Goal: Task Accomplishment & Management: Complete application form

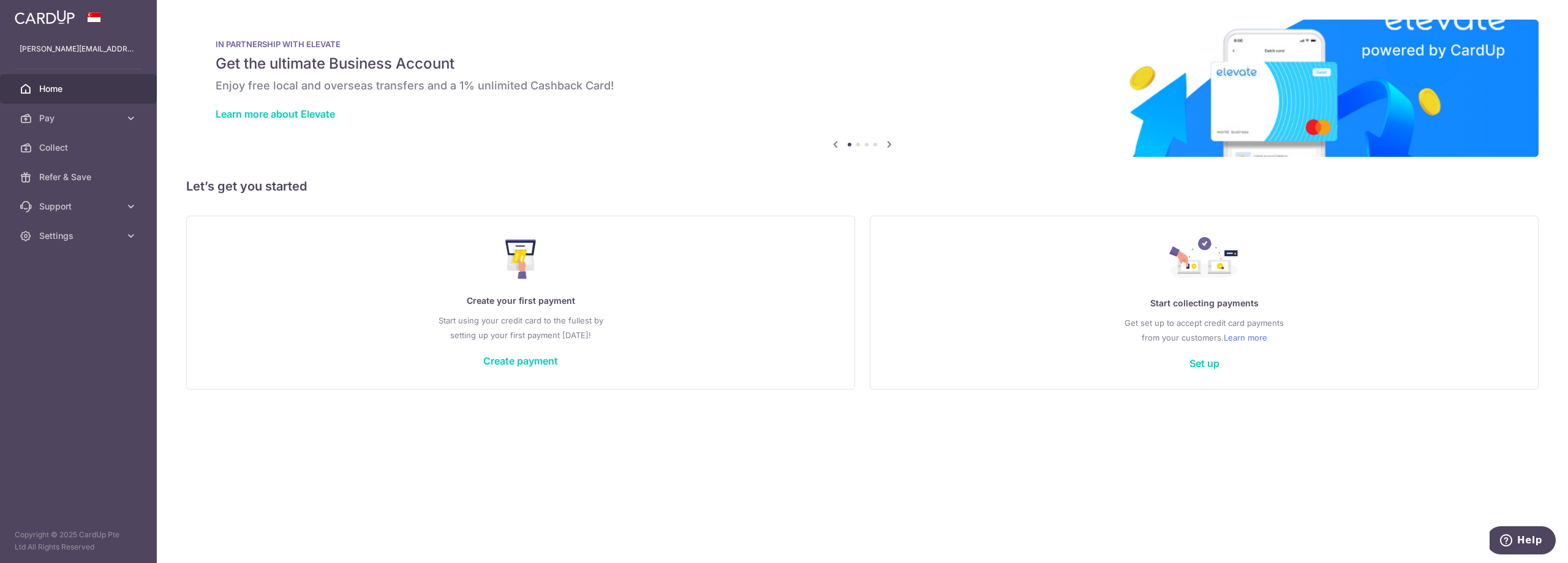
click at [39, 236] on link "Settings" at bounding box center [78, 236] width 156 height 30
click at [50, 255] on link "Account" at bounding box center [78, 265] width 156 height 30
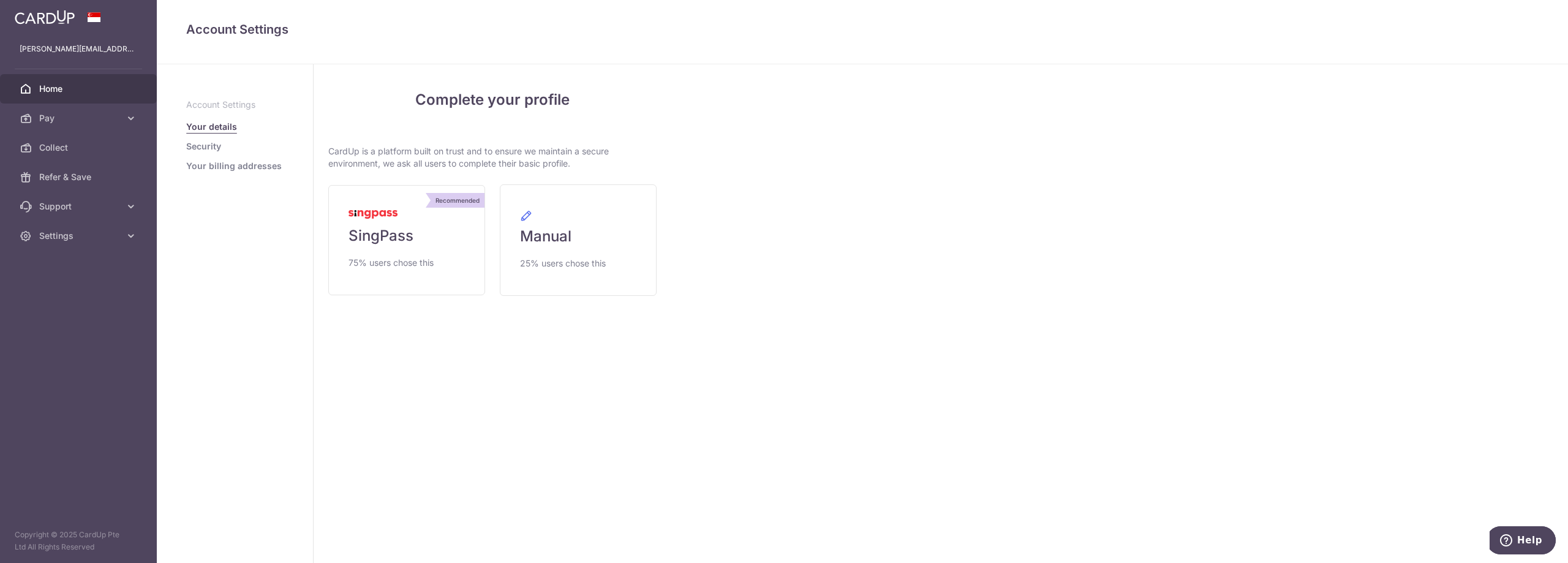
click at [58, 84] on span "Home" at bounding box center [80, 89] width 81 height 12
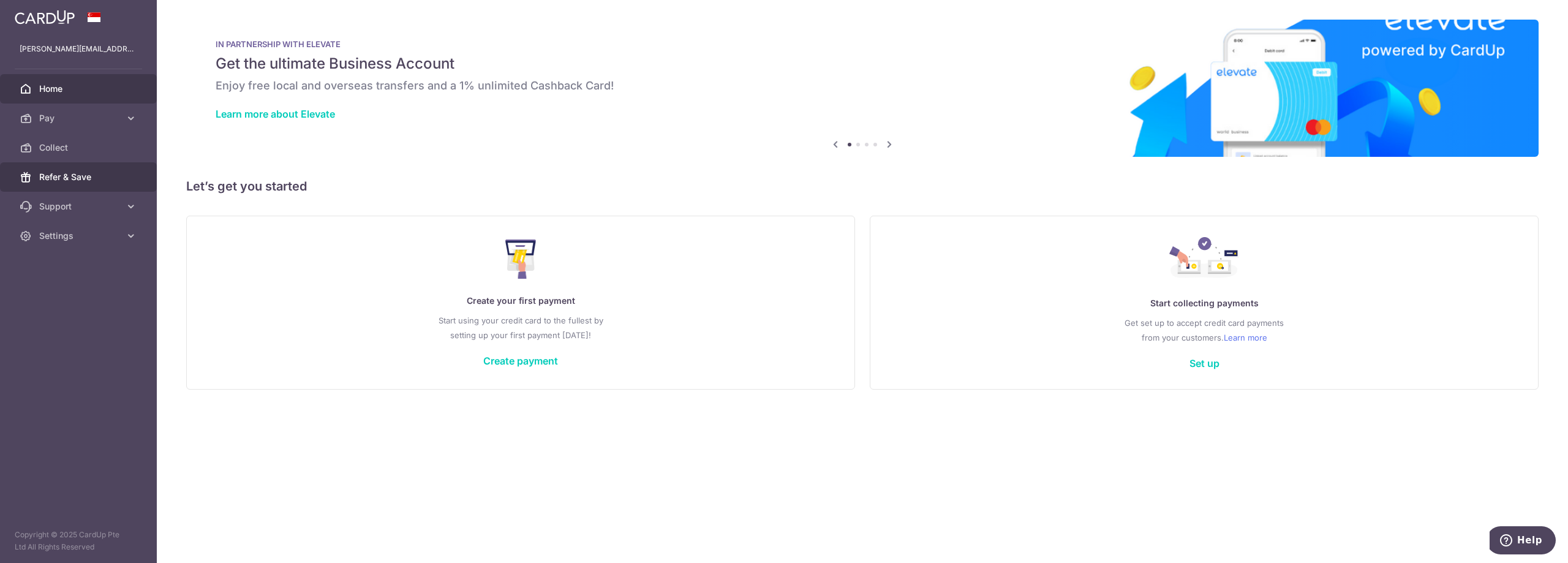
click at [54, 170] on link "Refer & Save" at bounding box center [78, 177] width 156 height 30
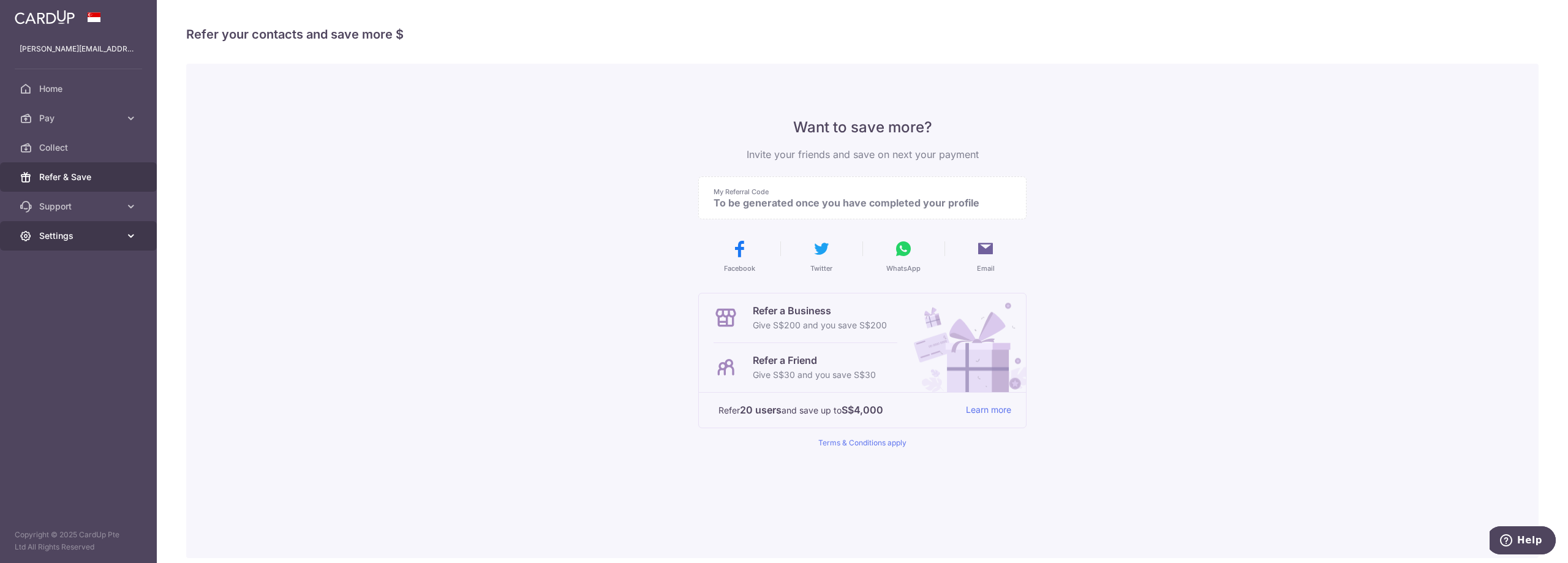
click at [84, 236] on span "Settings" at bounding box center [80, 236] width 81 height 12
click at [51, 270] on span "Account" at bounding box center [80, 265] width 81 height 12
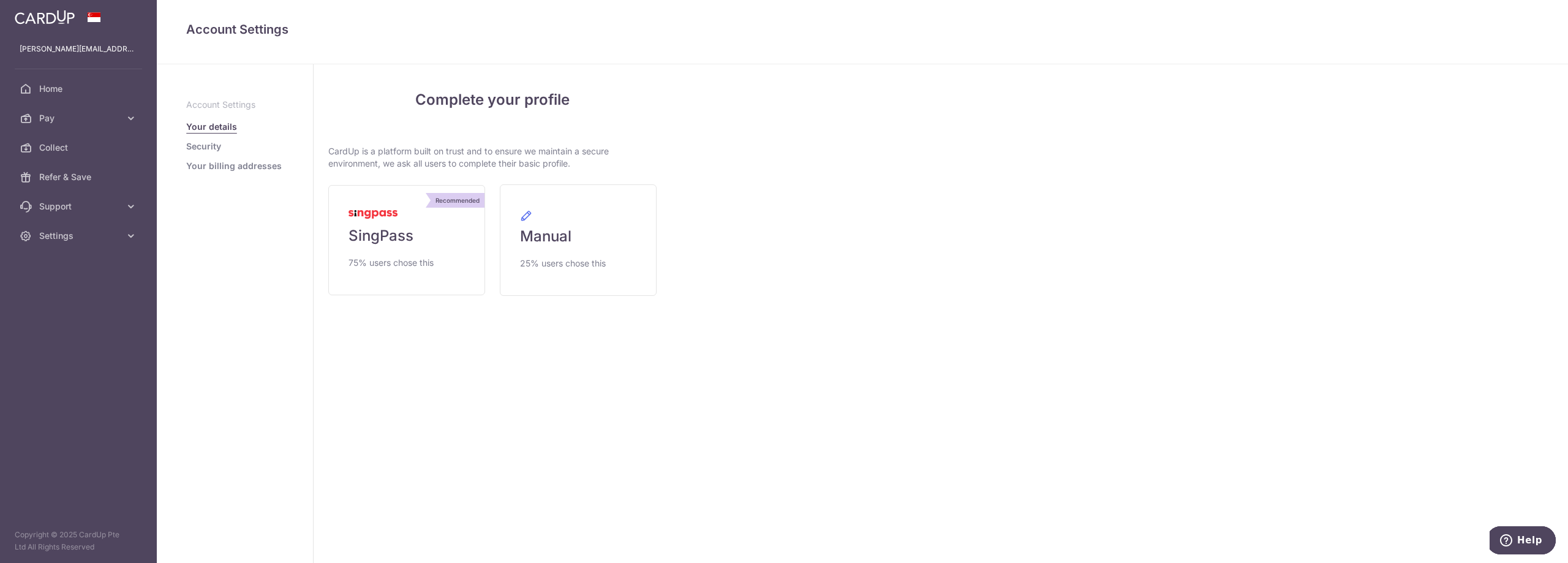
click at [226, 103] on p "Account Settings" at bounding box center [235, 105] width 97 height 12
click at [393, 212] on img at bounding box center [373, 214] width 49 height 8
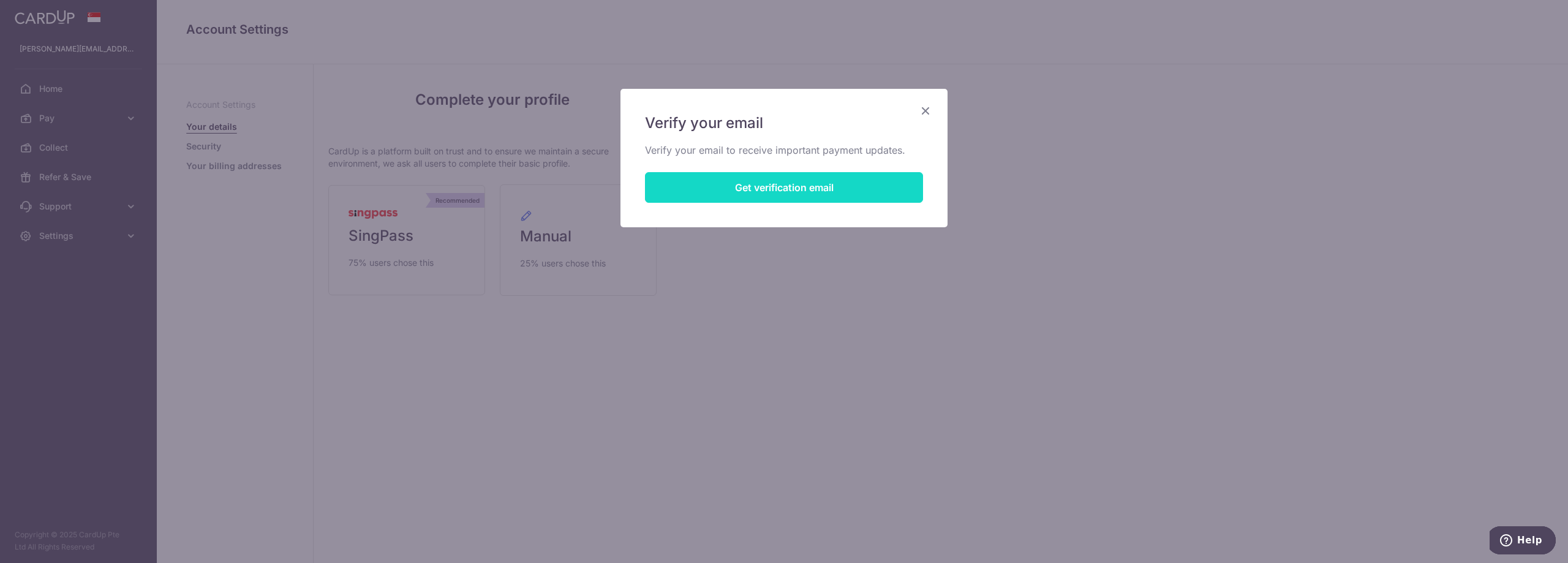
click at [868, 196] on button "Get verification email" at bounding box center [784, 188] width 278 height 30
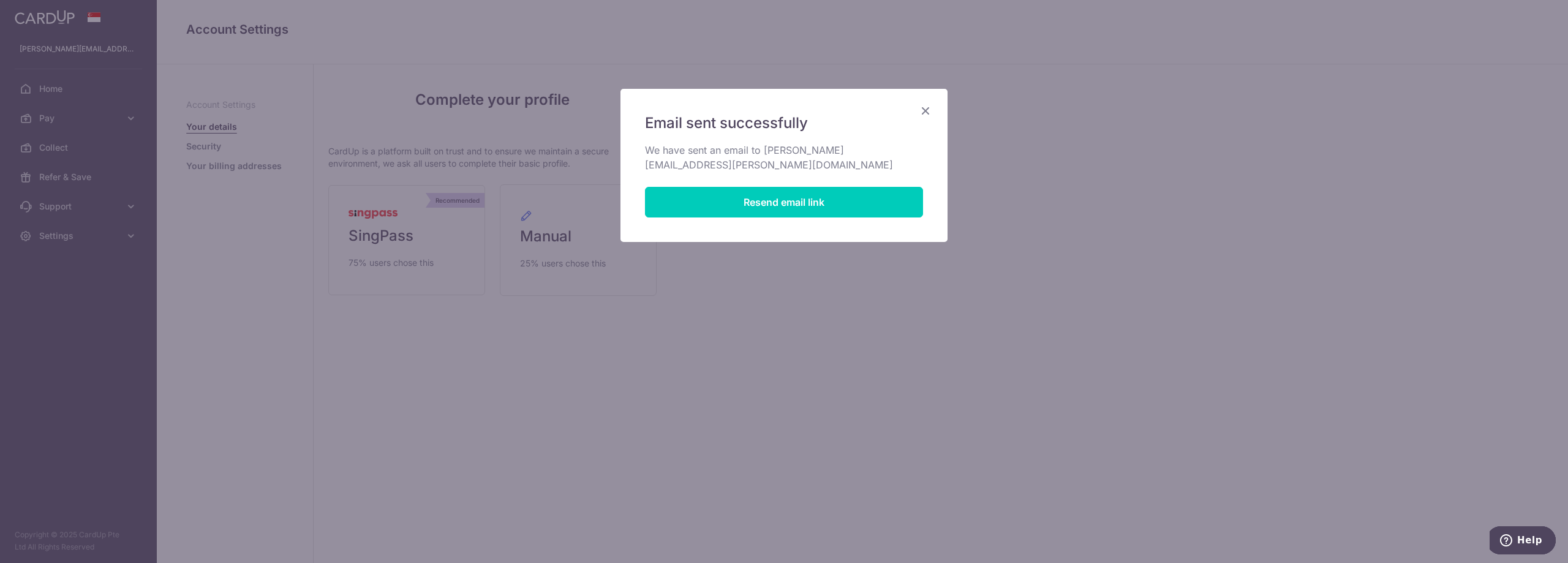
click at [928, 106] on icon "Close" at bounding box center [925, 110] width 14 height 15
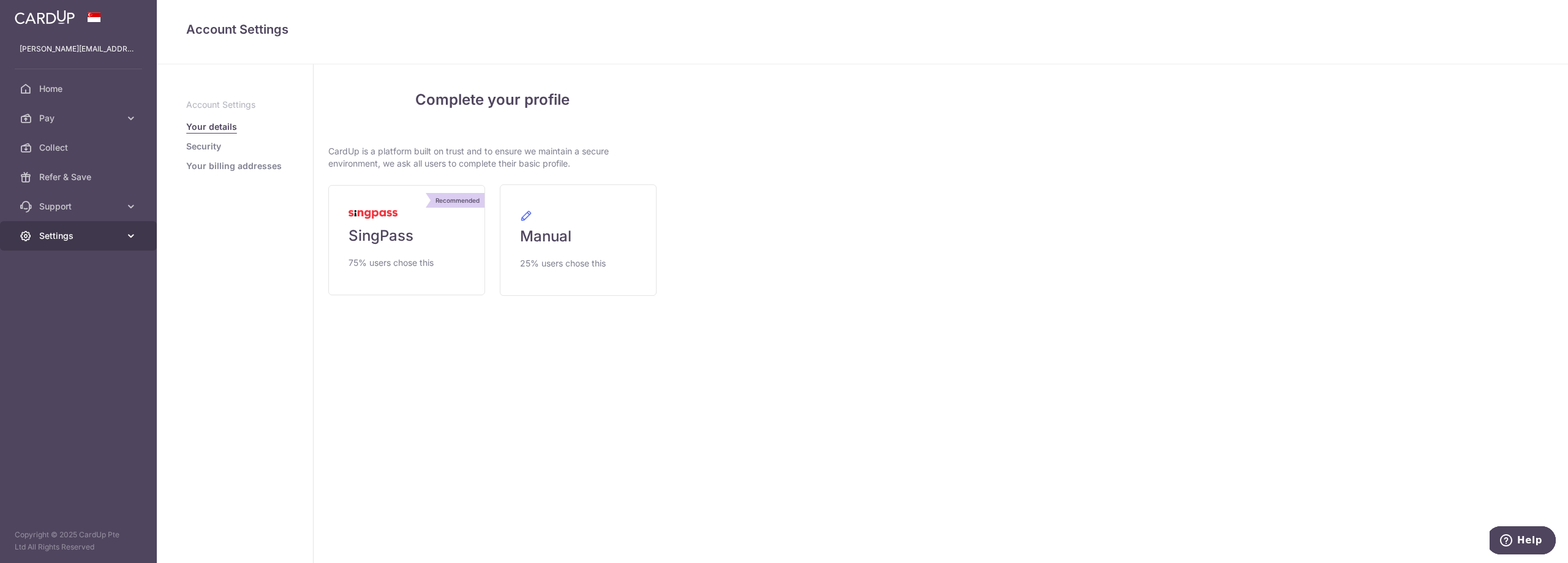
click at [52, 236] on span "Settings" at bounding box center [80, 236] width 81 height 12
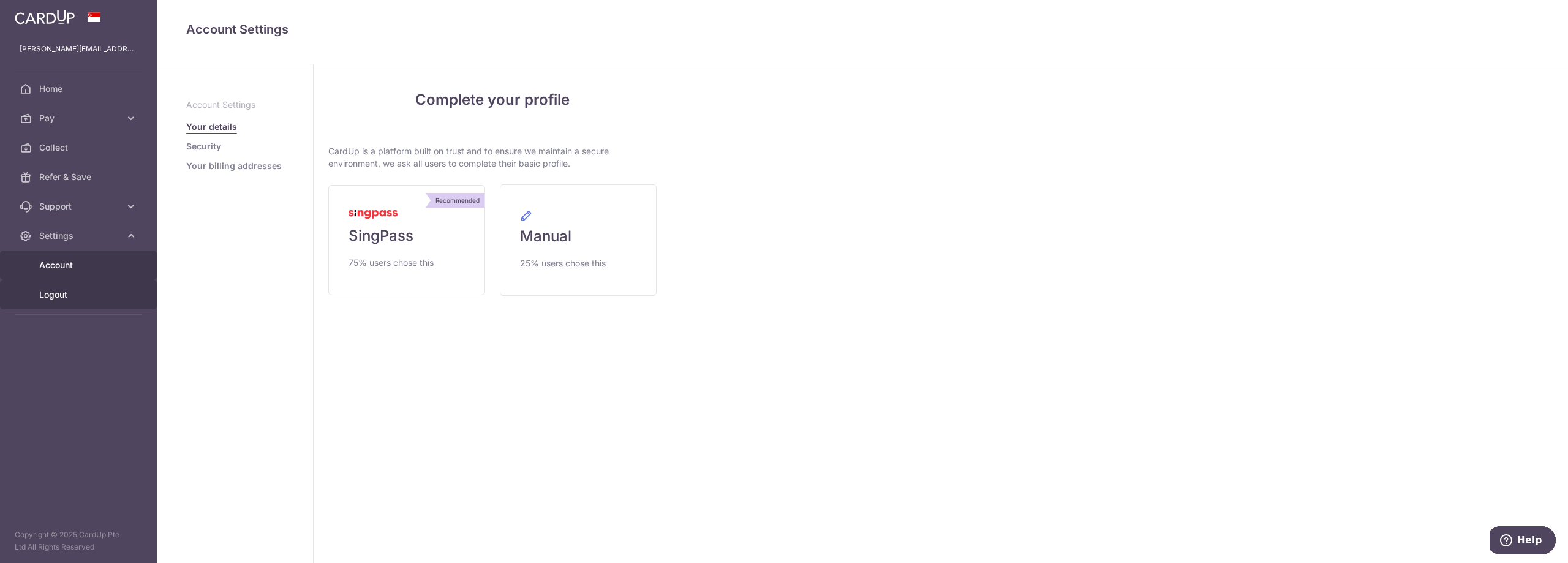
click at [60, 300] on span "Logout" at bounding box center [80, 295] width 81 height 12
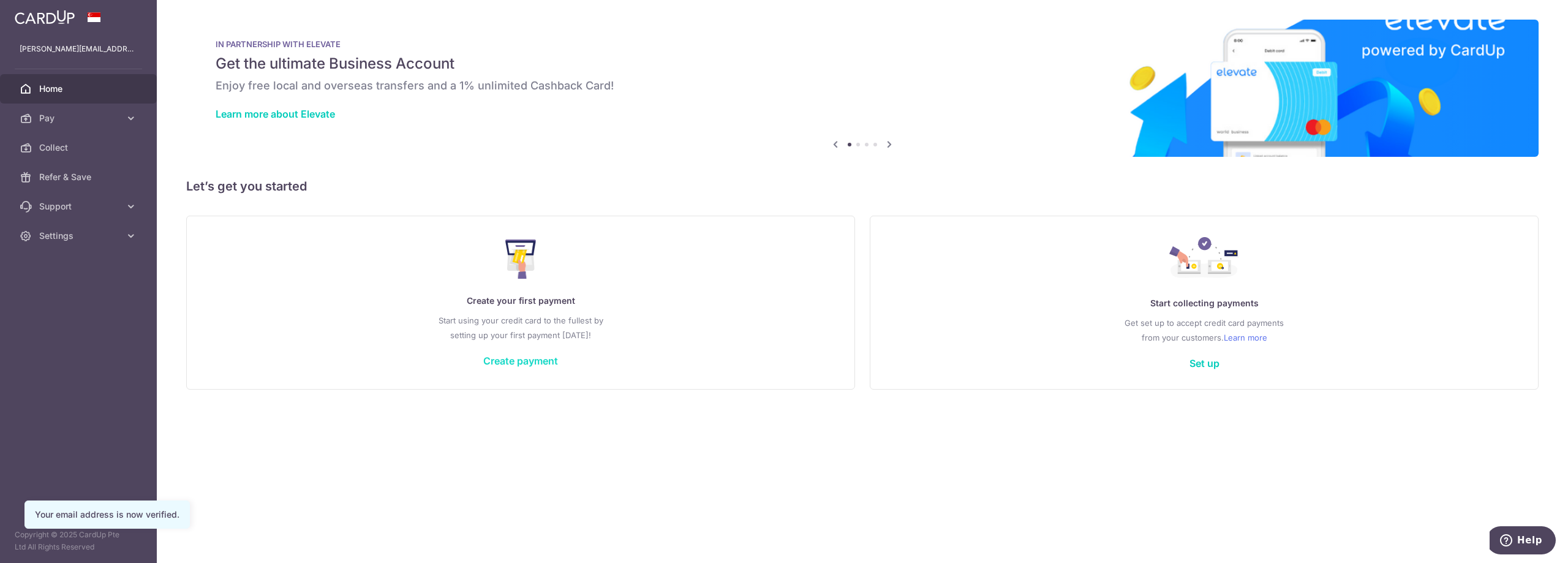
click at [507, 362] on link "Create payment" at bounding box center [520, 361] width 74 height 12
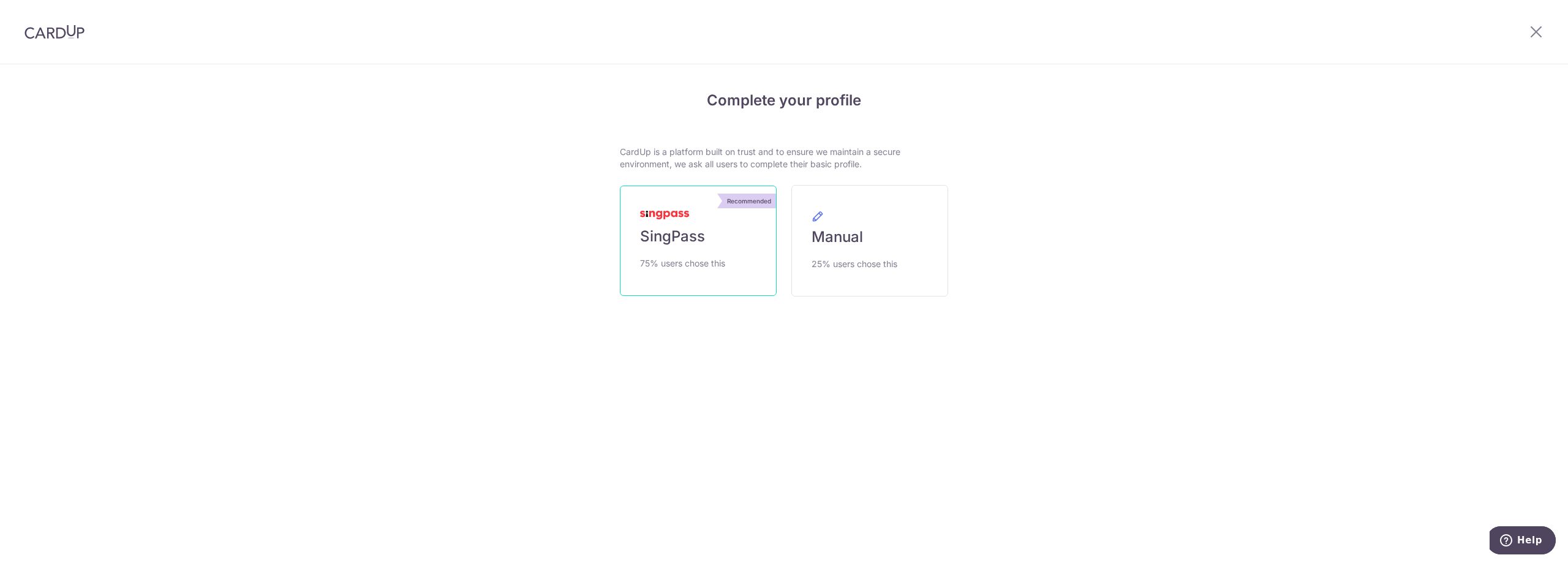
click at [751, 233] on link "Recommended SingPass 75% users chose this" at bounding box center [698, 240] width 156 height 110
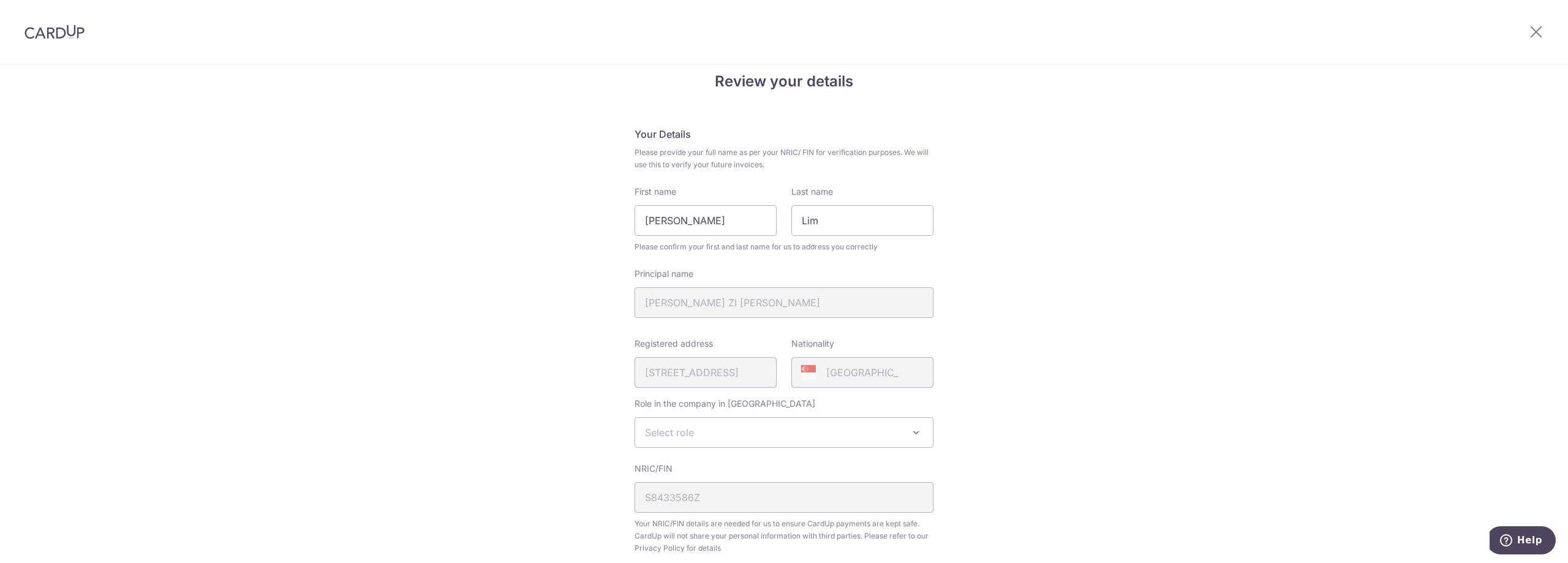
scroll to position [122, 0]
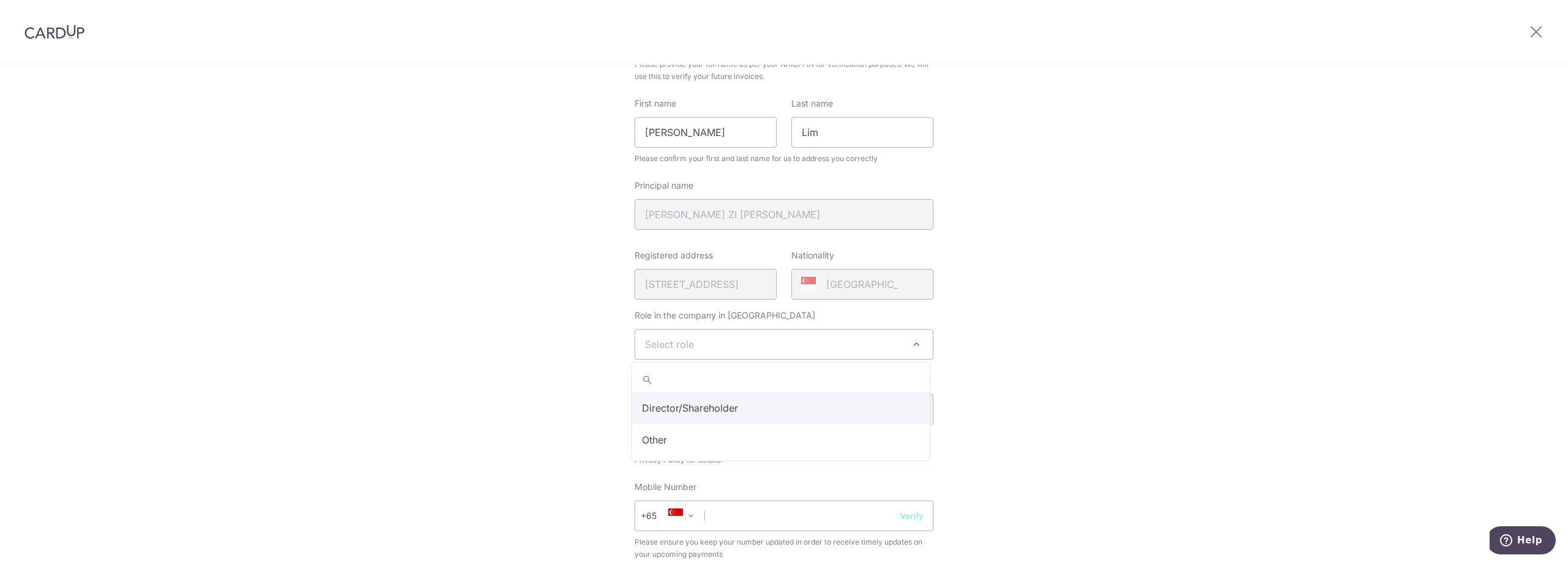
click at [915, 343] on span at bounding box center [915, 343] width 14 height 14
select select "other"
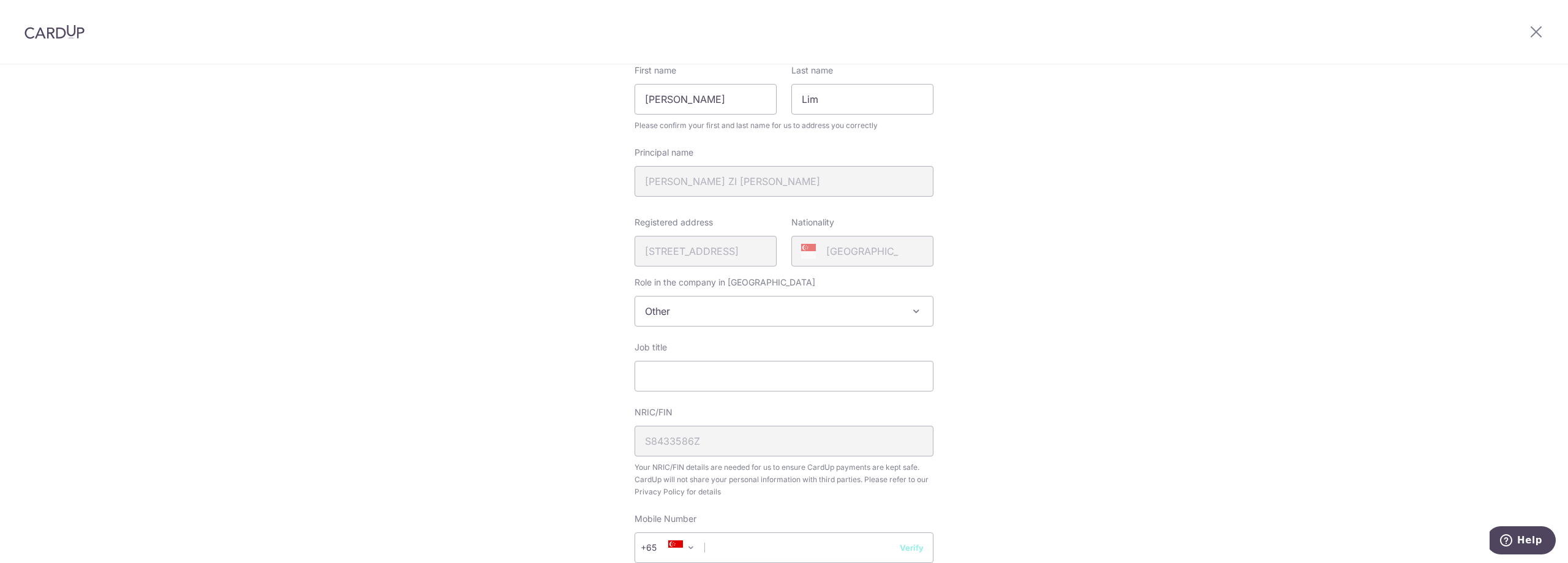
scroll to position [184, 0]
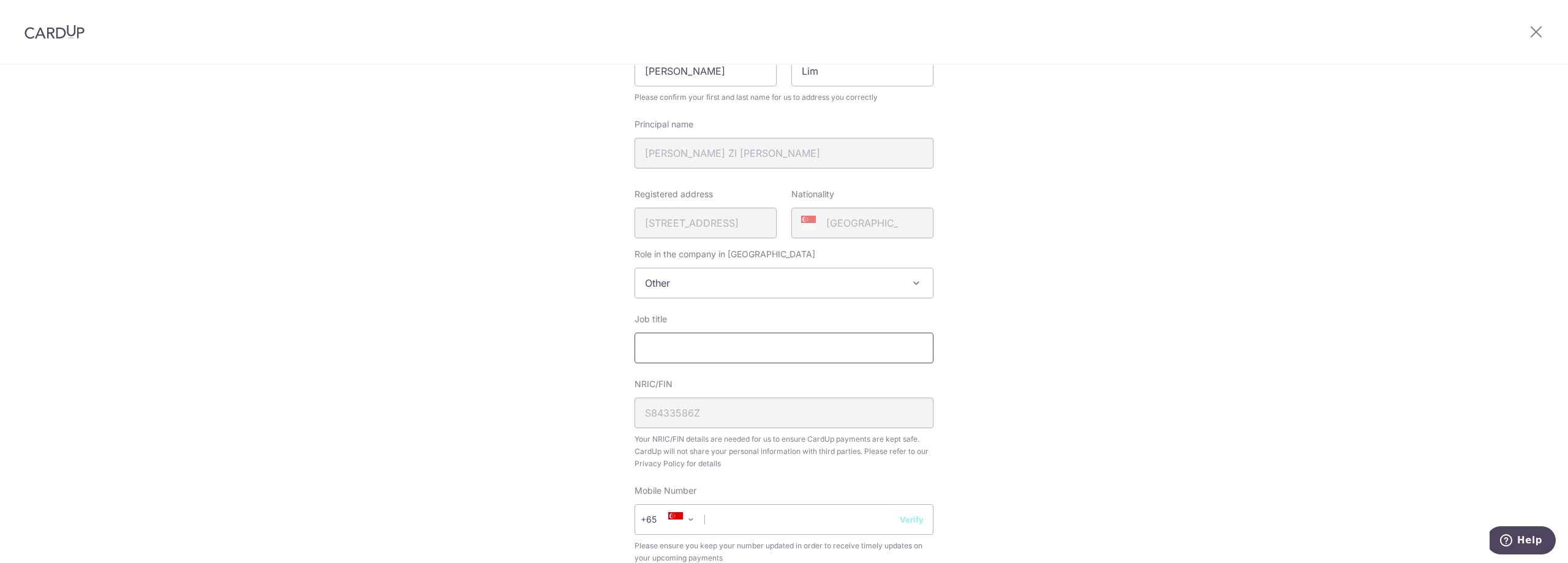
click at [817, 346] on input "Job title" at bounding box center [783, 348] width 299 height 30
type input "Partner"
click at [1029, 299] on div "Review your details Your Details Please provide your full name as per your NRIC…" at bounding box center [784, 425] width 1568 height 1087
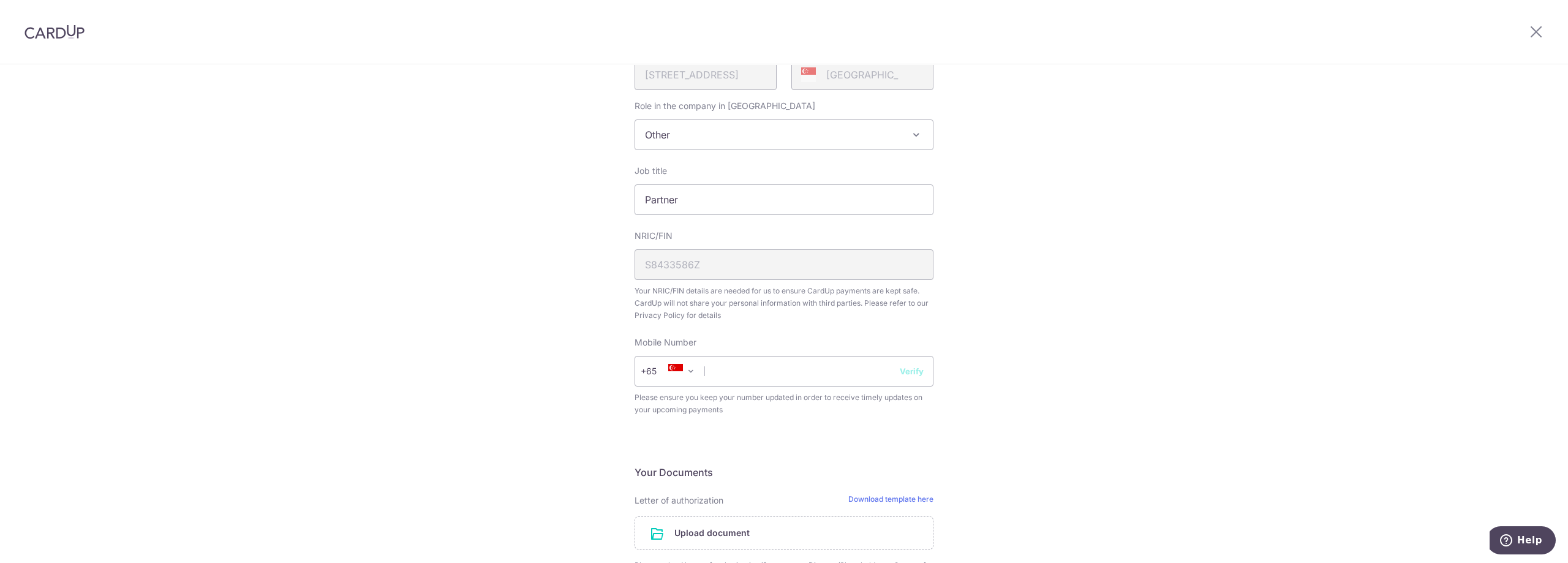
scroll to position [368, 0]
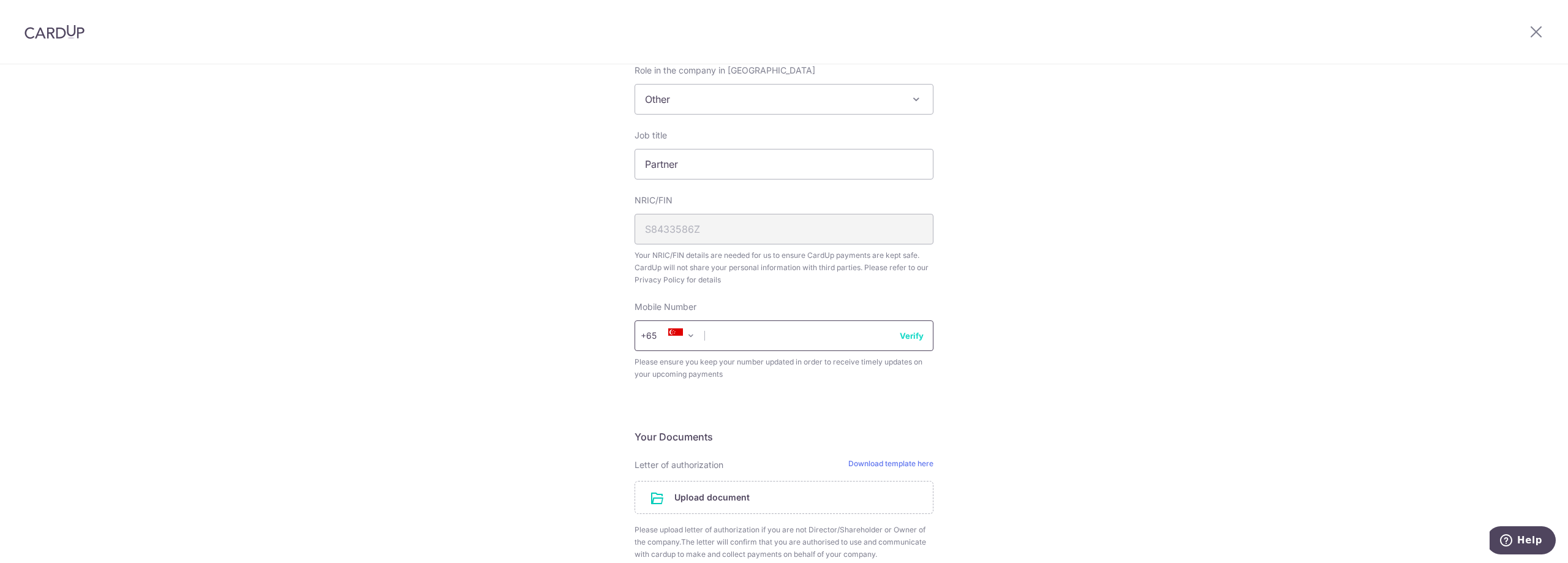
click at [763, 339] on input "text" at bounding box center [783, 336] width 299 height 30
type input "96376868"
click at [994, 308] on div "Review your details Your Details Please provide your full name as per your NRIC…" at bounding box center [784, 241] width 1568 height 1087
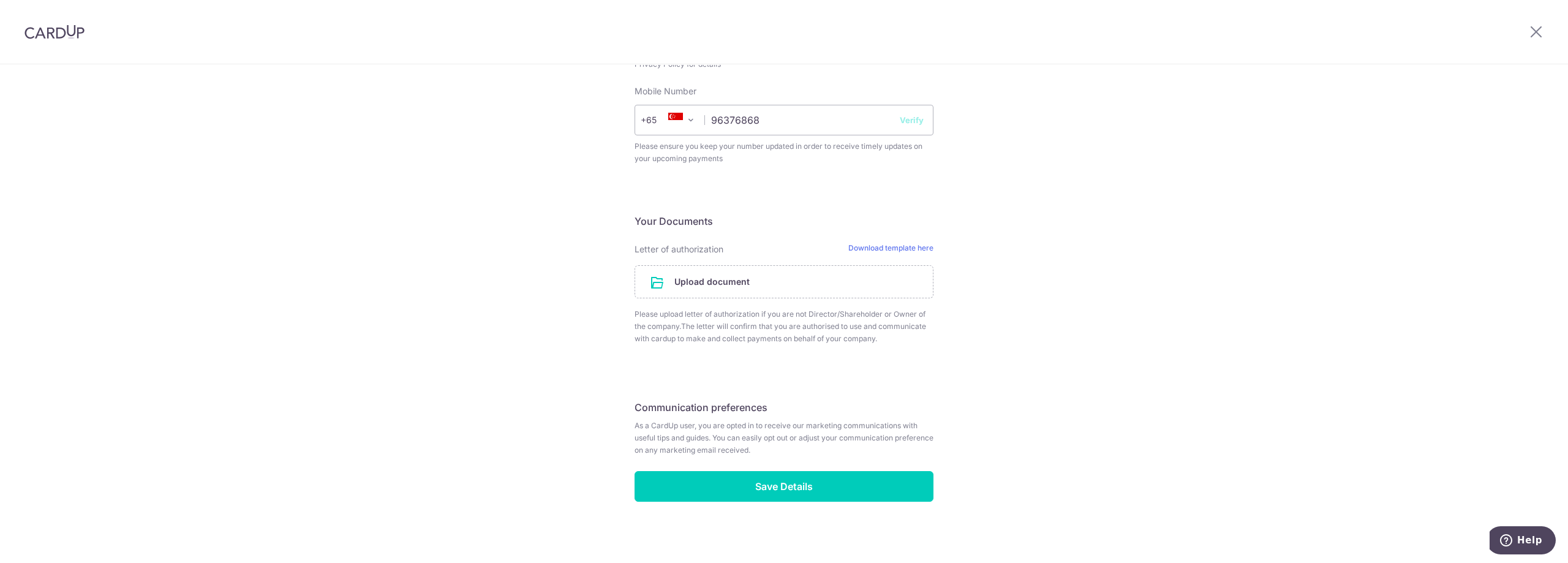
scroll to position [590, 0]
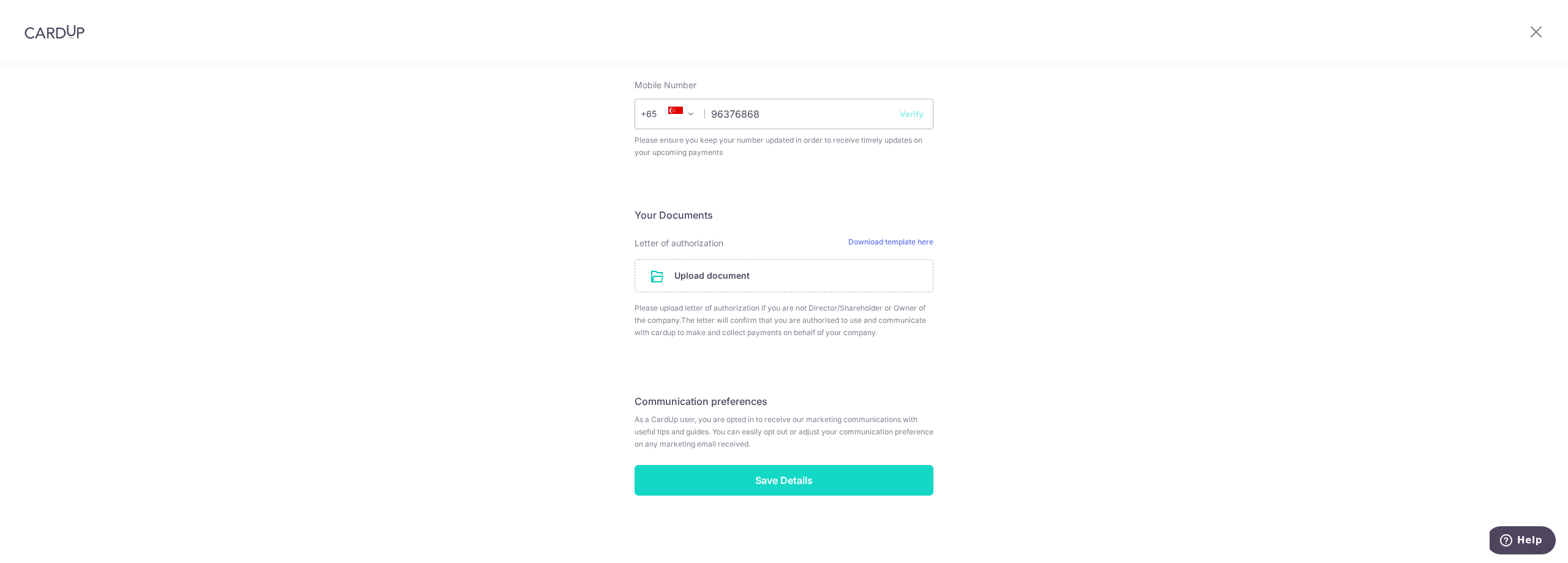
click at [835, 472] on input "Save Details" at bounding box center [783, 480] width 299 height 30
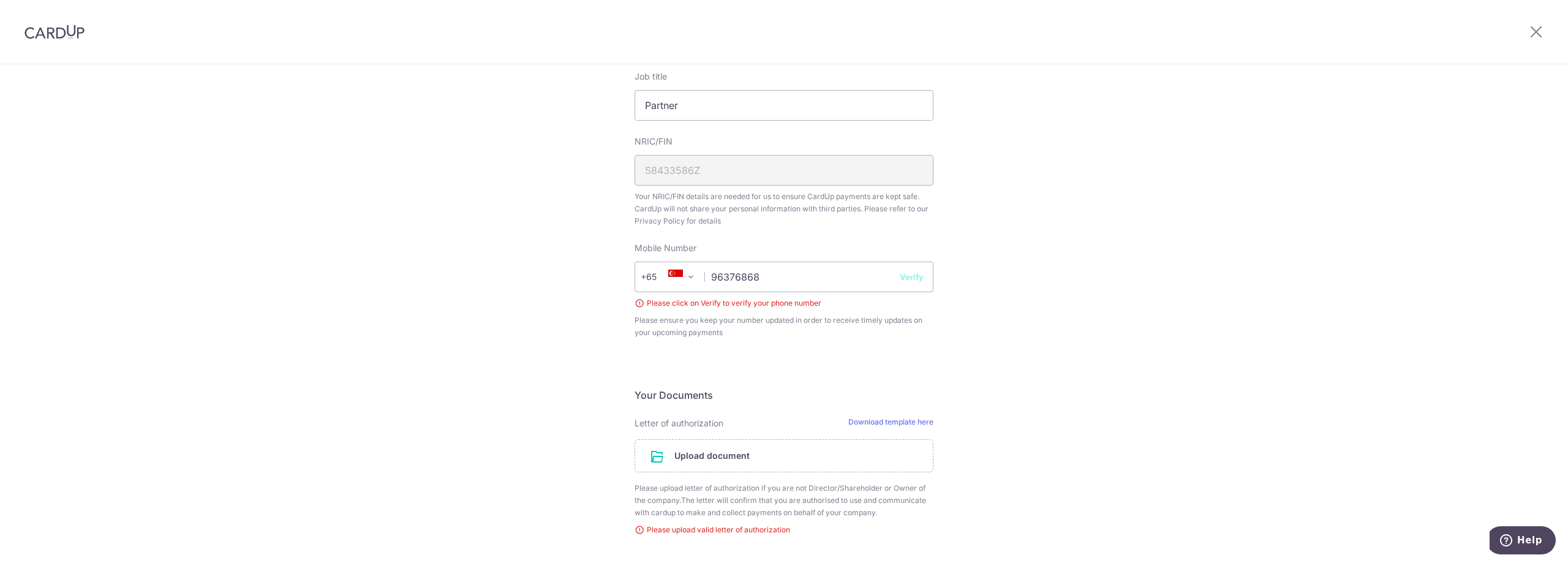
click at [912, 274] on button "Verify" at bounding box center [911, 277] width 24 height 12
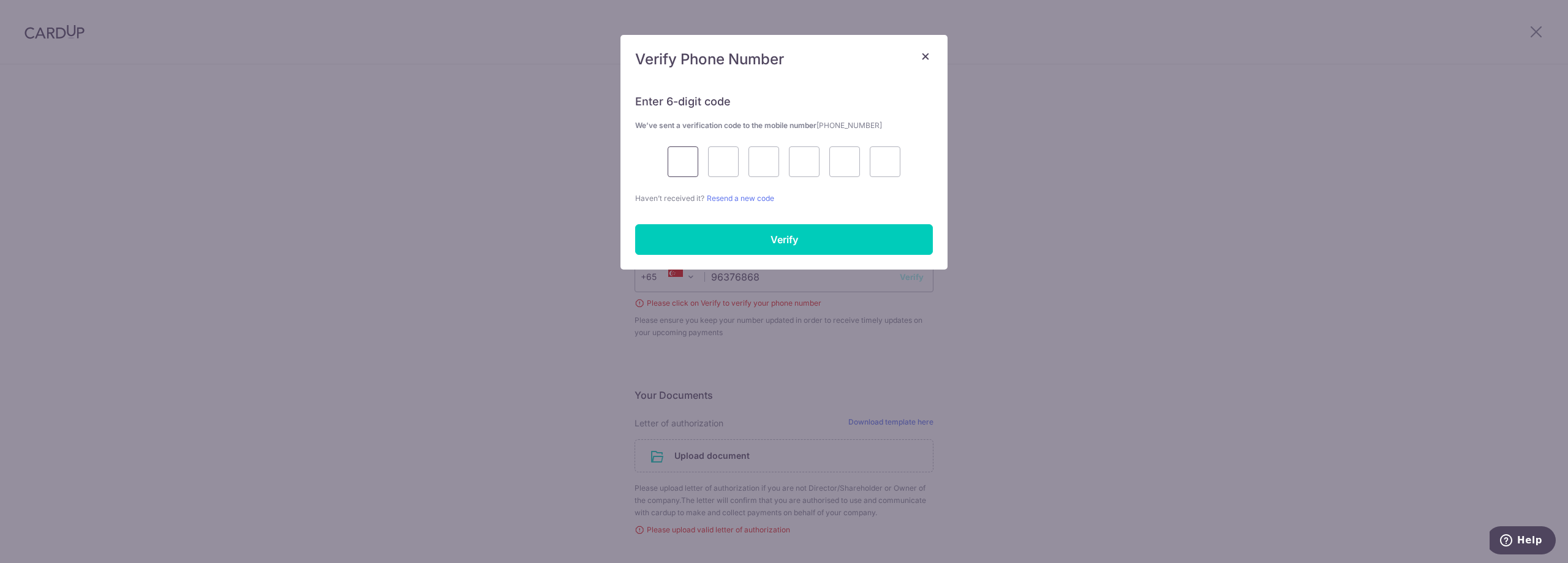
click at [688, 160] on input "text" at bounding box center [683, 162] width 30 height 30
type input "5"
type input "4"
type input "1"
type input "6"
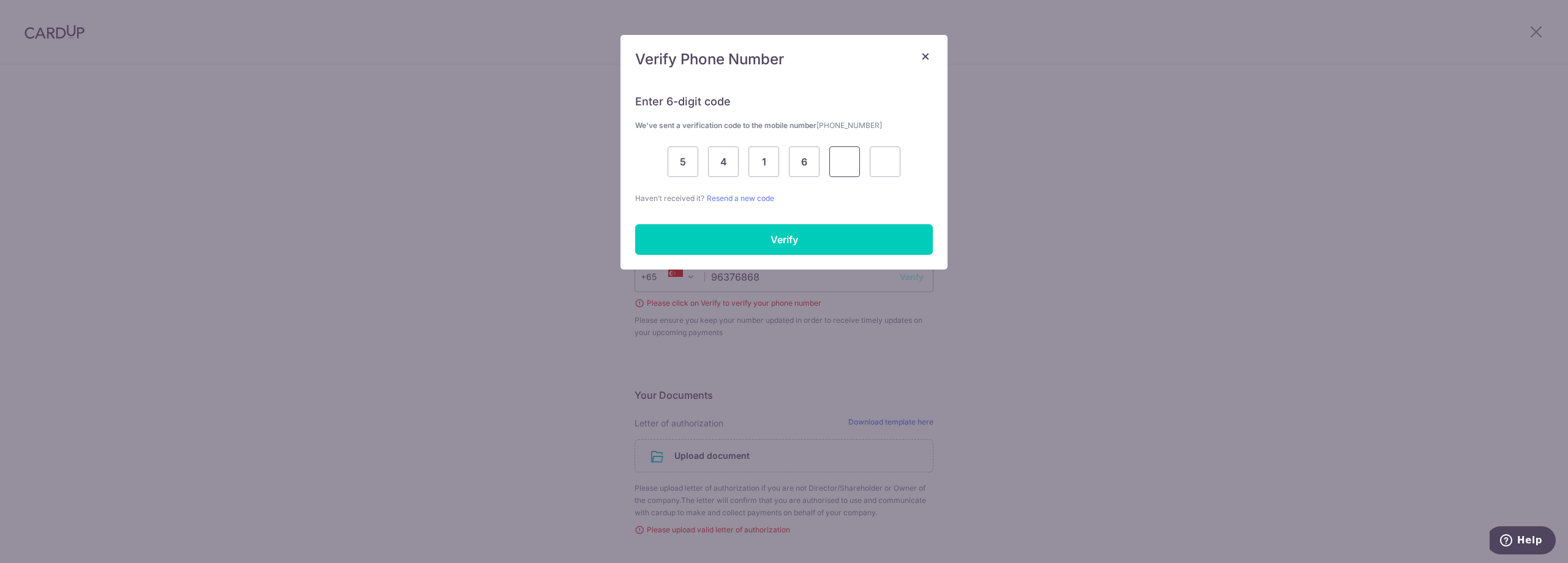
type input "4"
type input "7"
click at [877, 251] on input "Verify" at bounding box center [784, 239] width 298 height 30
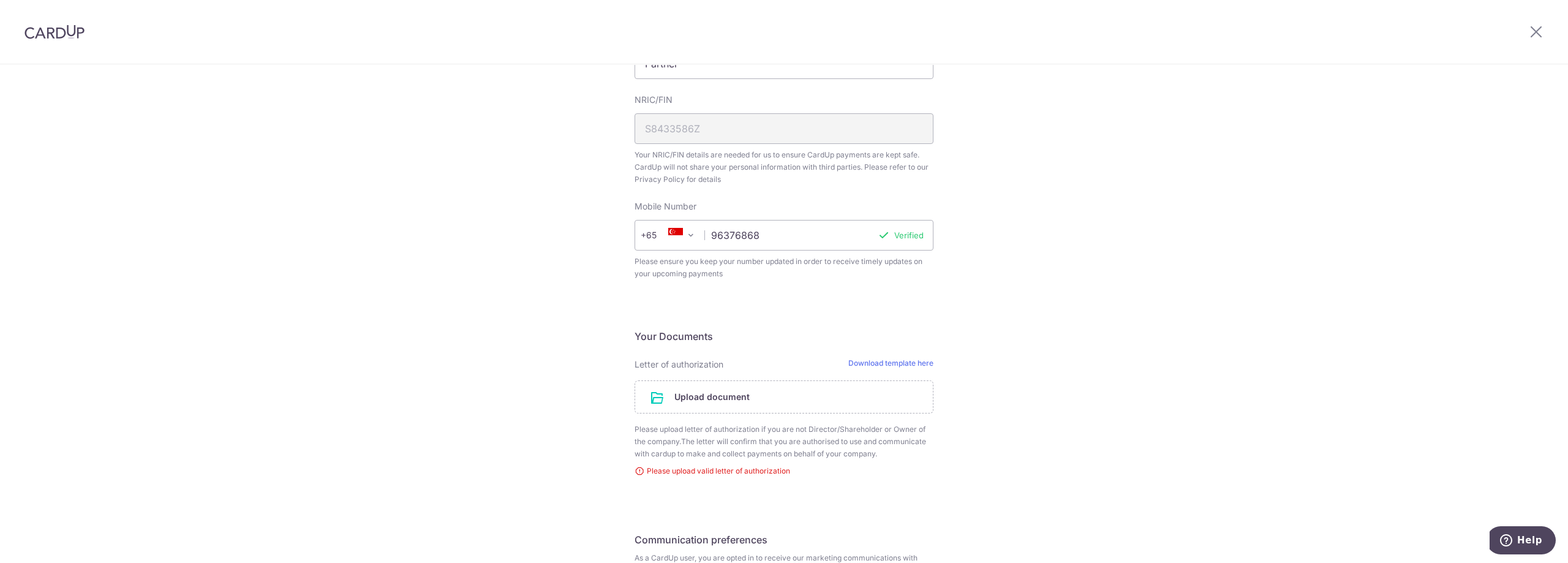
scroll to position [606, 0]
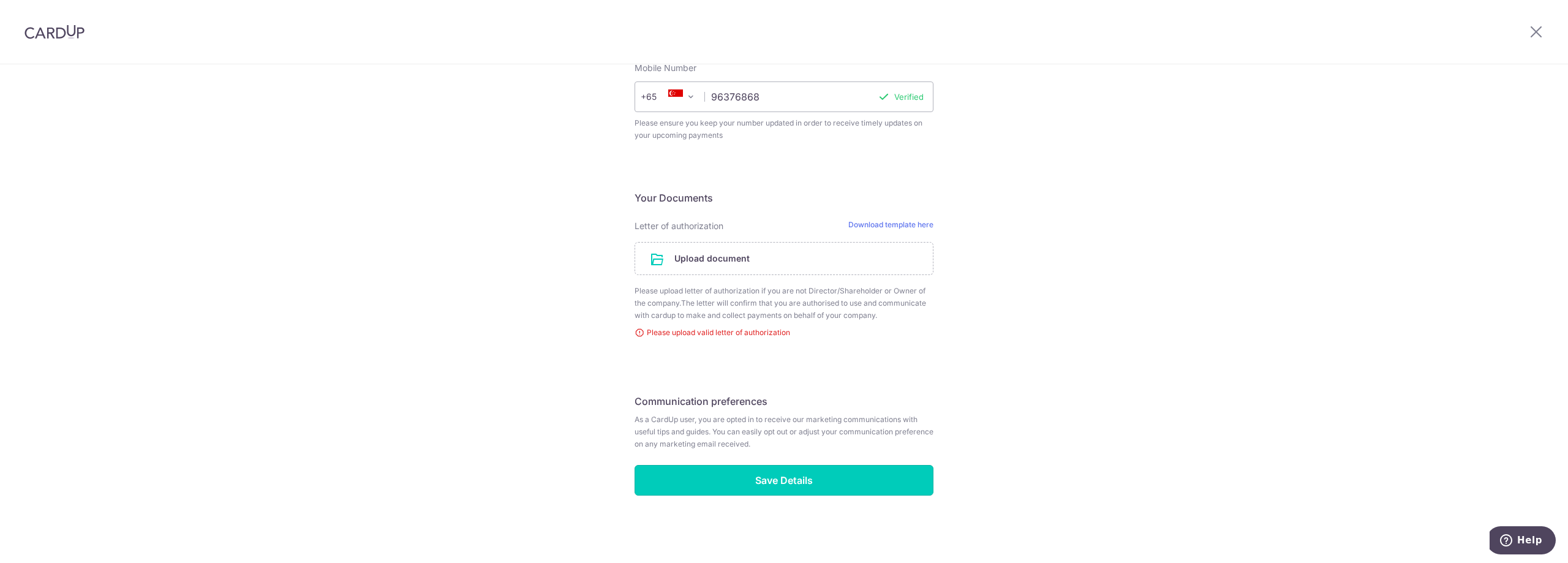
click at [888, 479] on input "Save Details" at bounding box center [783, 480] width 299 height 30
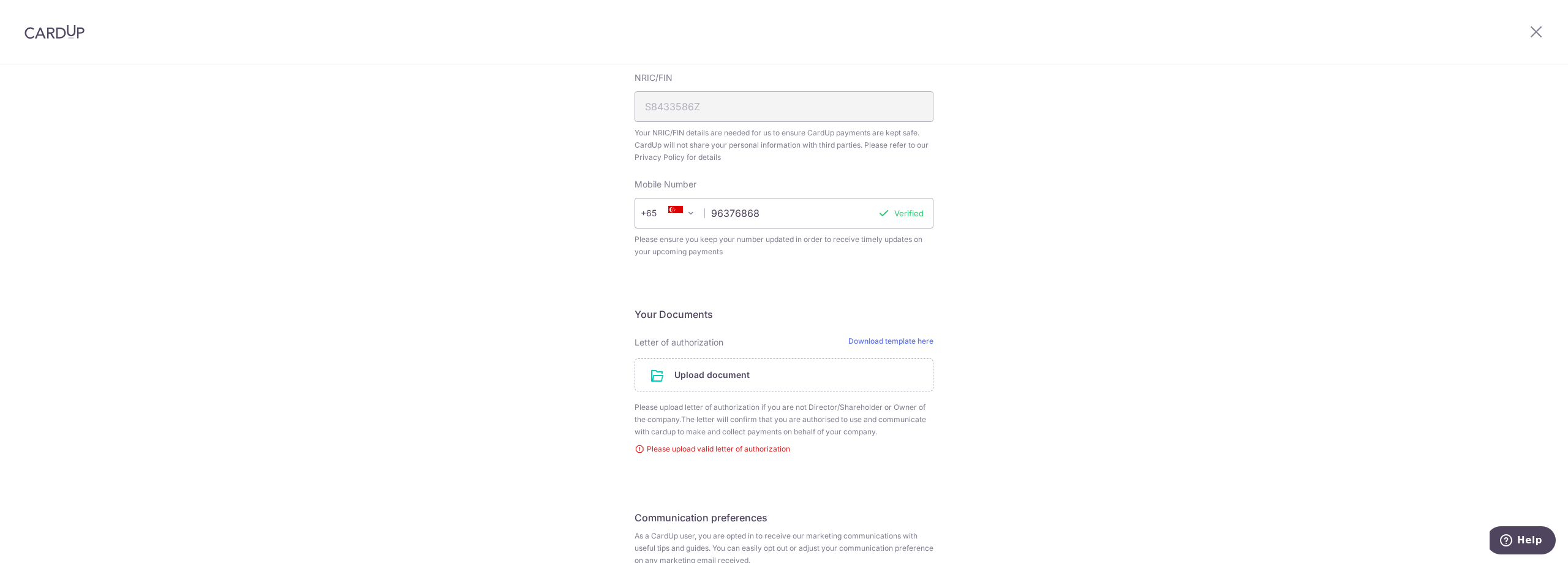
scroll to position [606, 0]
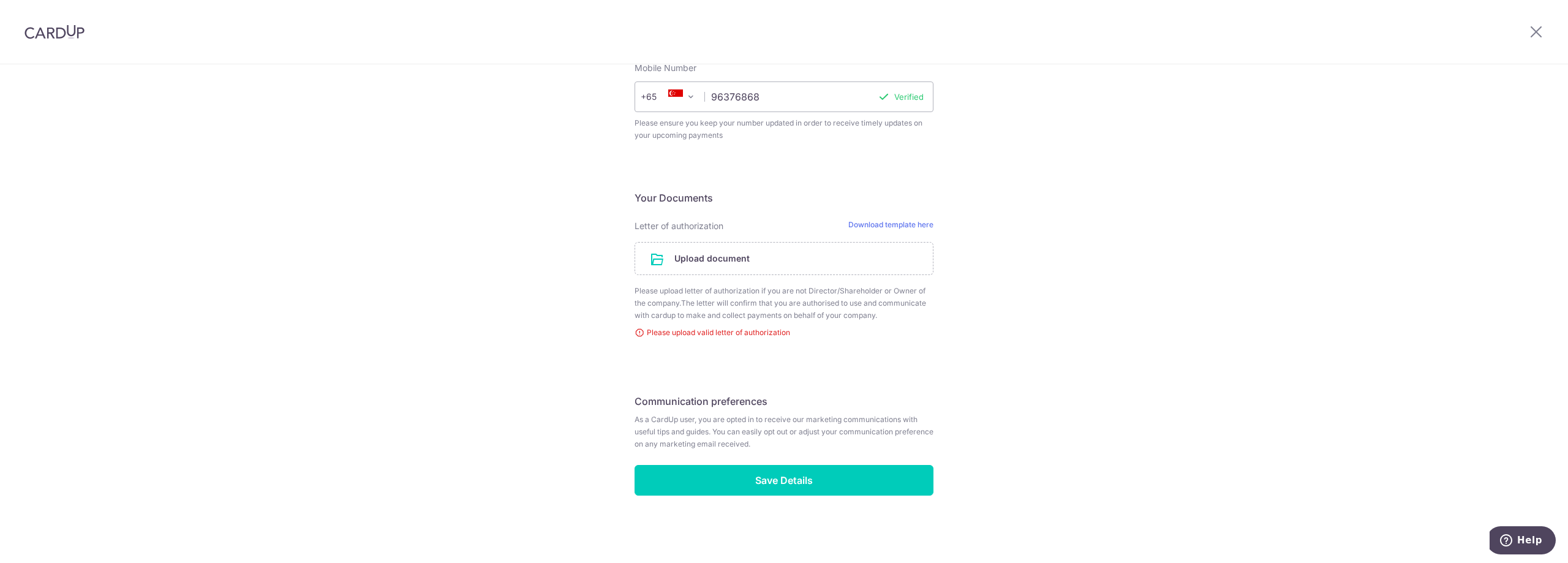
click at [65, 24] on img at bounding box center [54, 31] width 60 height 14
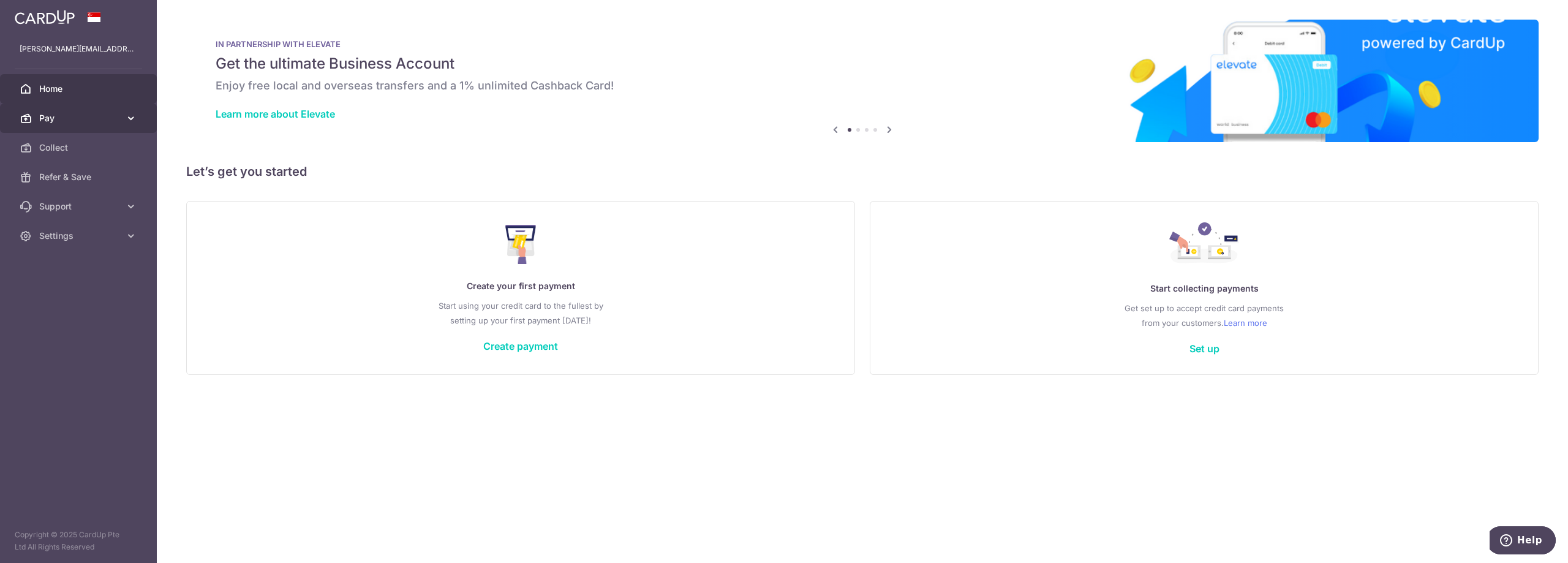
click at [71, 126] on link "Pay" at bounding box center [78, 118] width 156 height 30
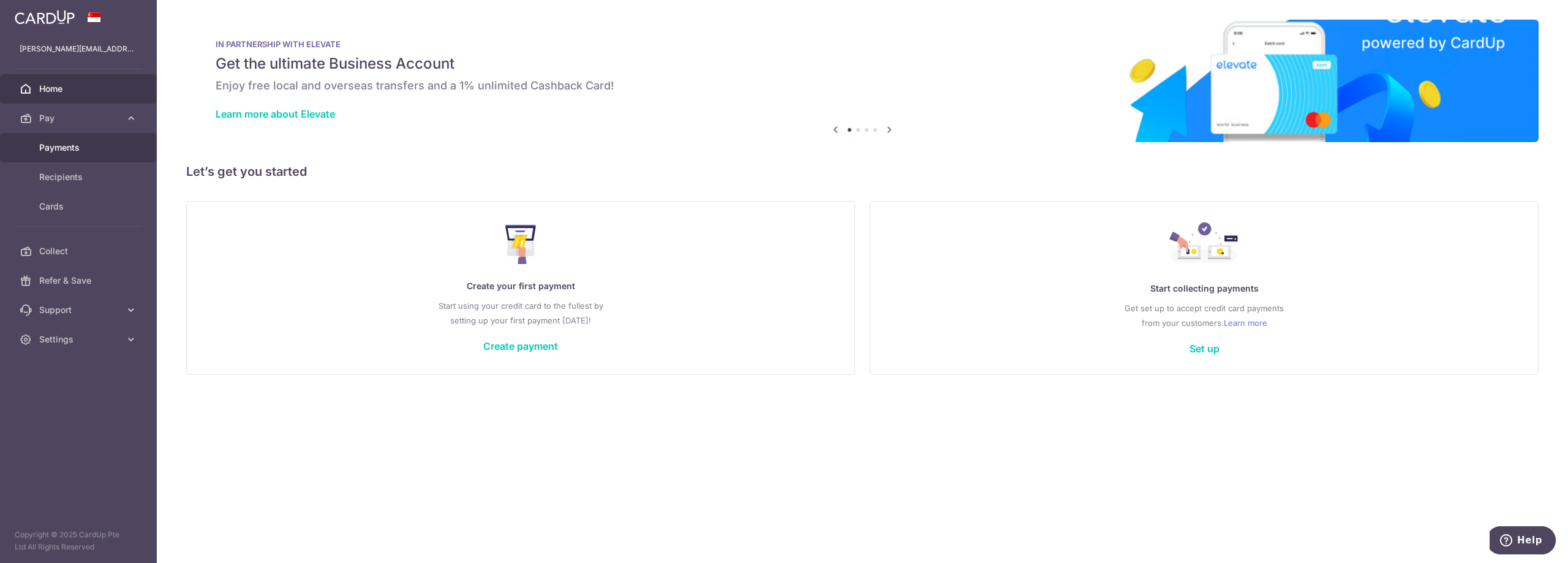
click at [65, 142] on span "Payments" at bounding box center [80, 147] width 81 height 12
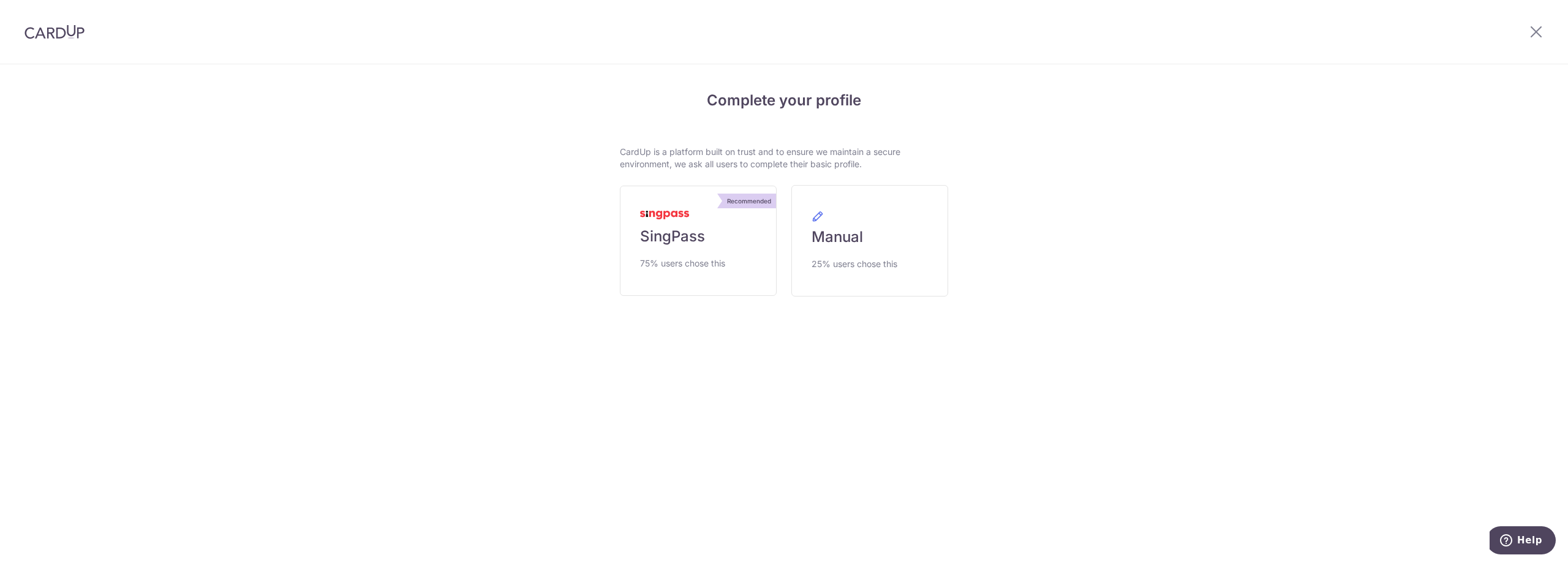
click at [68, 30] on img at bounding box center [54, 31] width 60 height 14
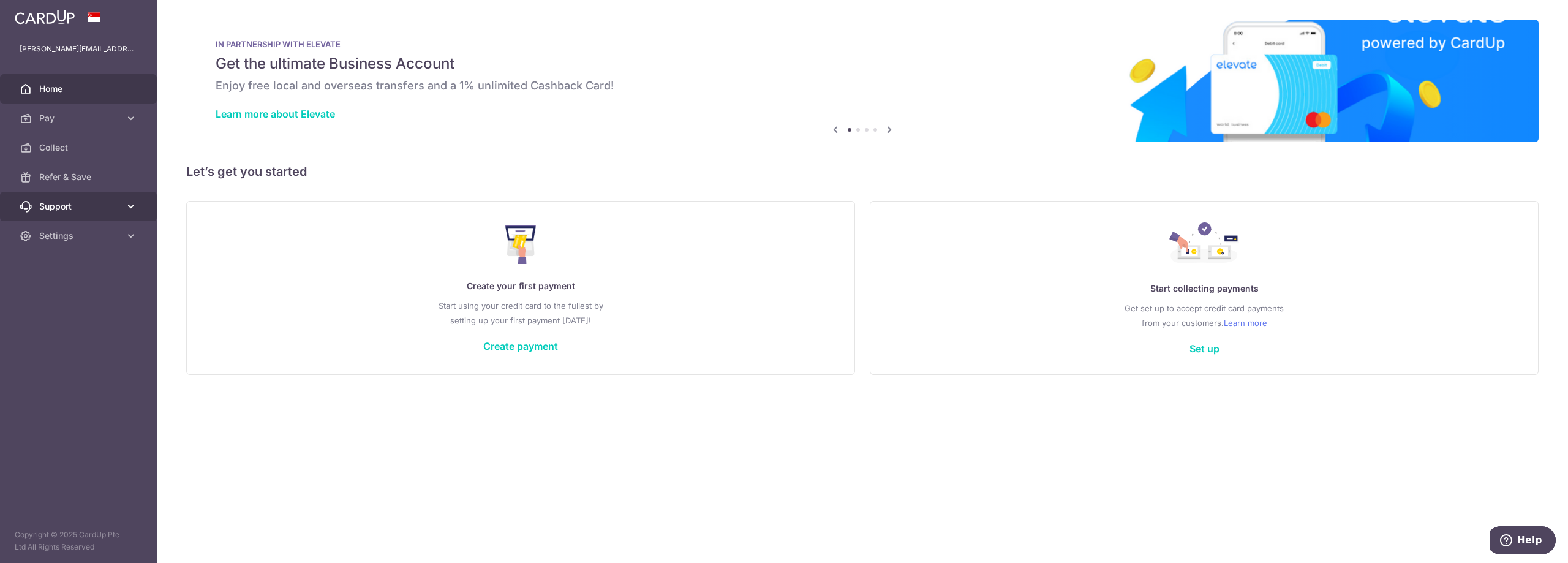
click at [58, 220] on link "Support" at bounding box center [78, 206] width 156 height 30
click at [71, 312] on span "Settings" at bounding box center [80, 310] width 81 height 12
click at [80, 370] on span "Logout" at bounding box center [80, 368] width 81 height 12
